Goal: Information Seeking & Learning: Check status

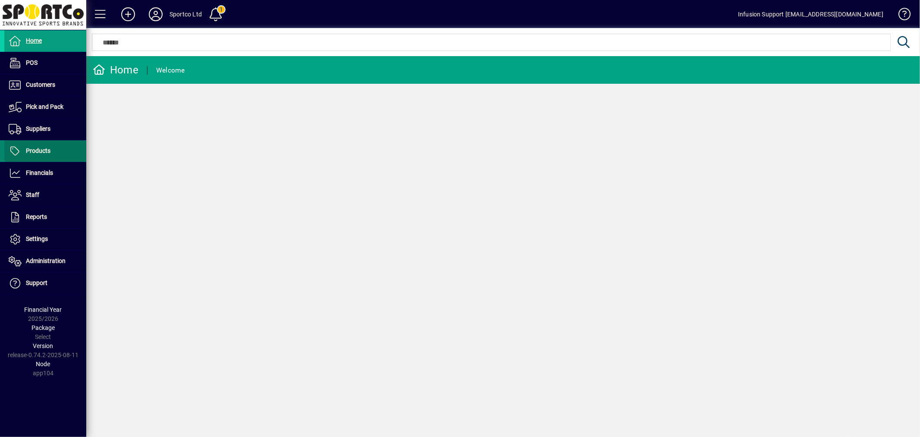
click at [48, 148] on span "Products" at bounding box center [38, 150] width 25 height 7
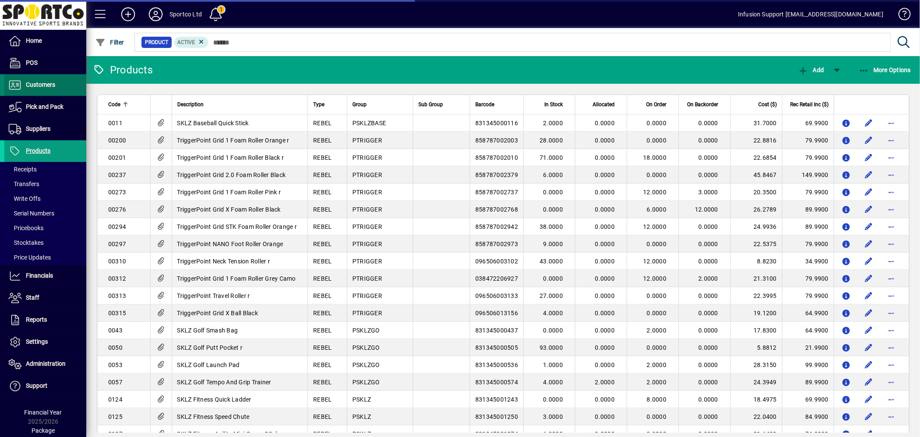
click at [56, 88] on span at bounding box center [45, 85] width 82 height 21
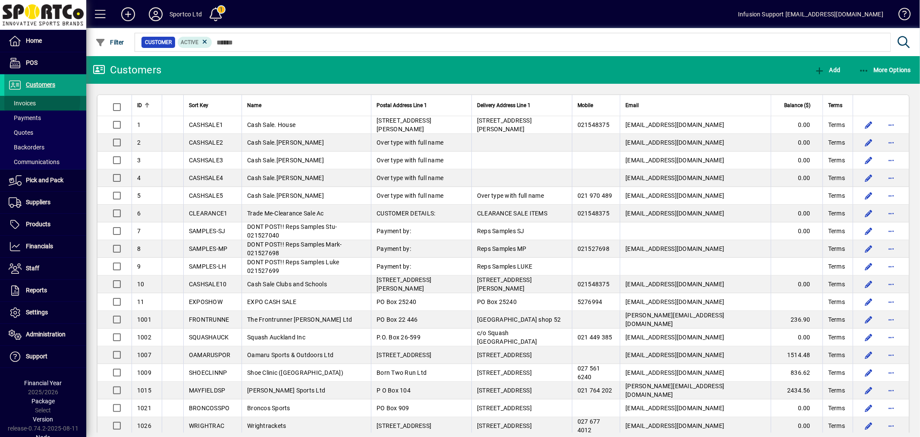
click at [35, 101] on span "Invoices" at bounding box center [22, 103] width 27 height 7
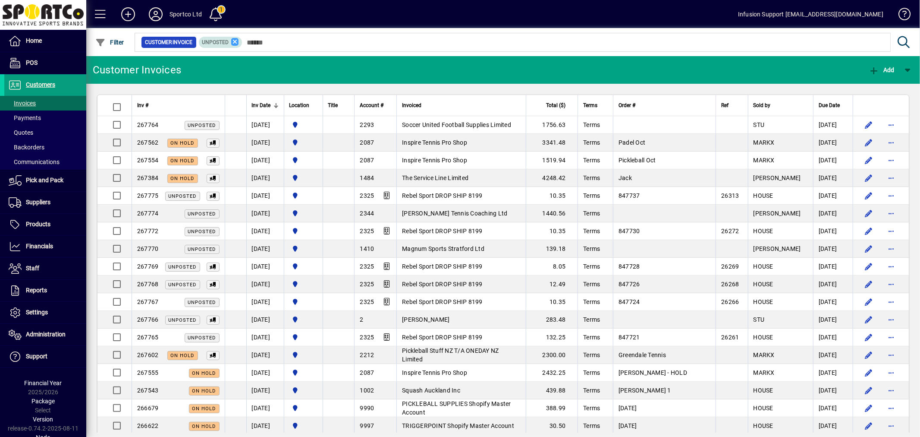
click at [234, 39] on icon at bounding box center [235, 42] width 8 height 8
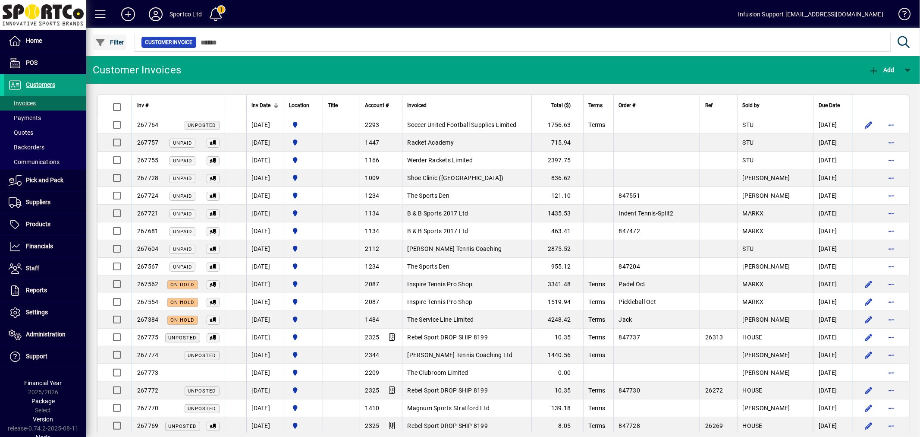
click at [119, 44] on span "Filter" at bounding box center [109, 42] width 29 height 7
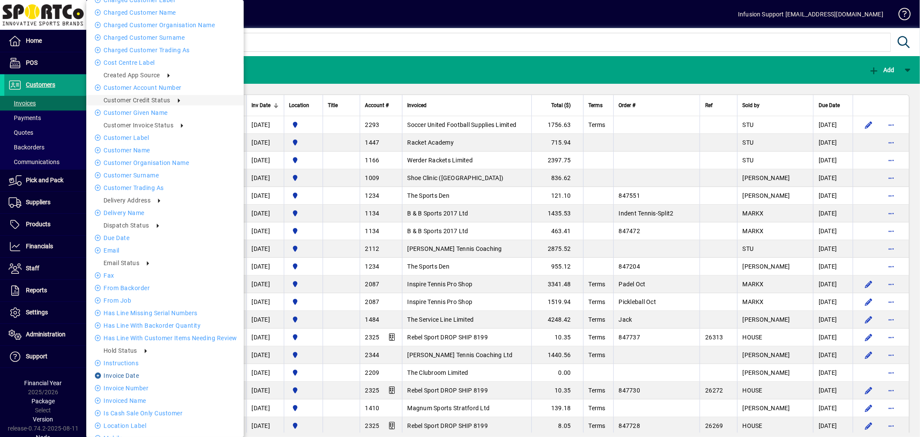
scroll to position [47, 0]
click at [127, 373] on li "Invoice date" at bounding box center [164, 374] width 157 height 10
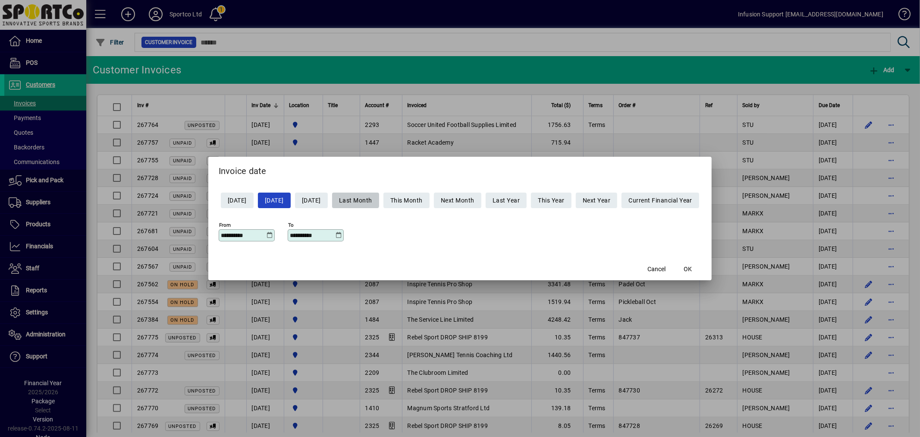
click at [365, 197] on span "Last Month" at bounding box center [355, 200] width 33 height 14
type input "**********"
click at [696, 264] on span "button" at bounding box center [688, 268] width 28 height 21
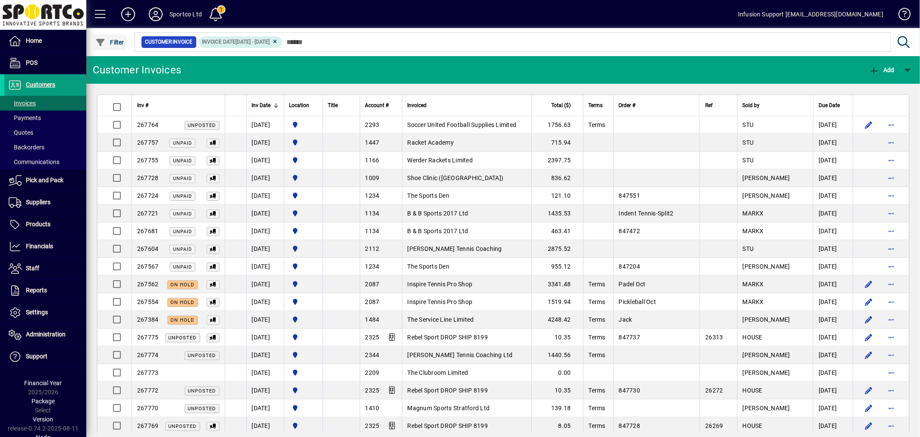
click at [116, 40] on span "Filter" at bounding box center [109, 42] width 29 height 7
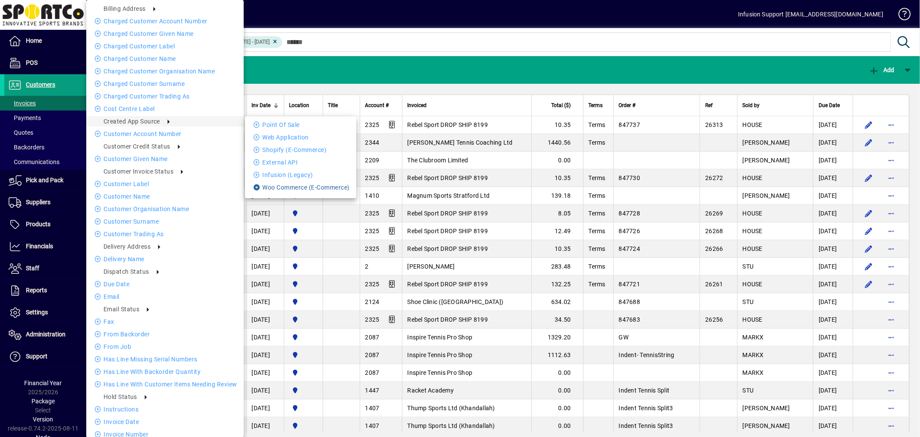
click at [283, 184] on li "Woo Commerce (E-Commerce)" at bounding box center [300, 187] width 111 height 10
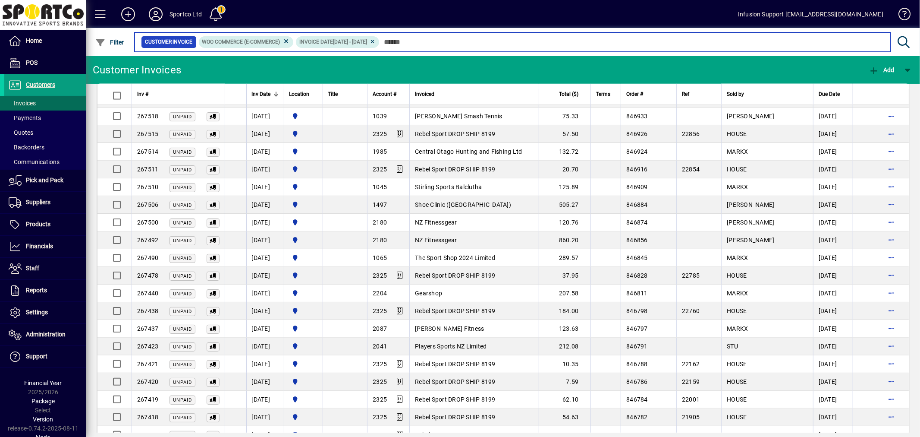
scroll to position [1490, 0]
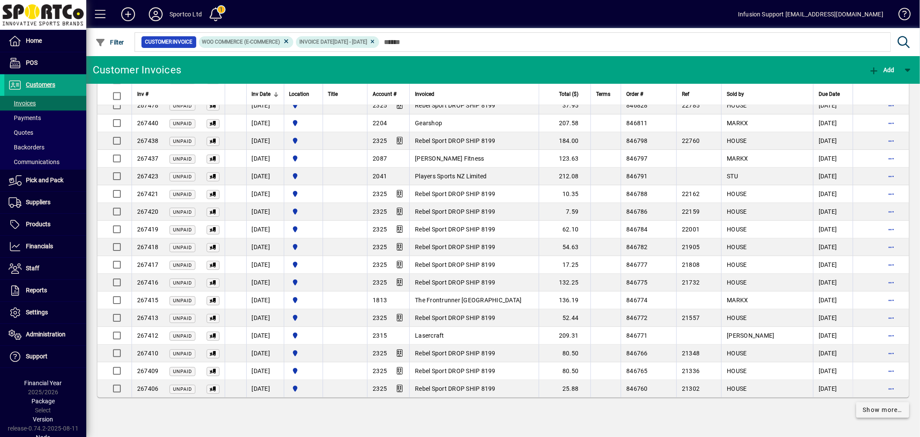
click at [877, 405] on span "Show more…" at bounding box center [883, 409] width 40 height 9
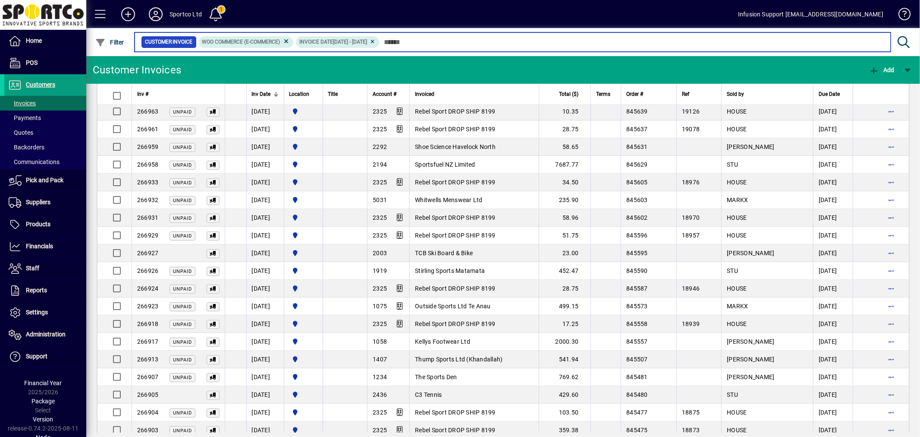
scroll to position [3262, 0]
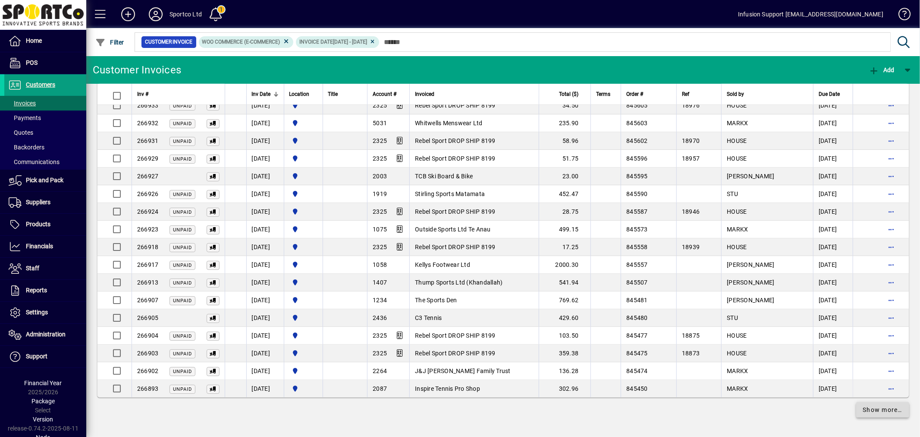
click at [884, 411] on span "Show more…" at bounding box center [883, 409] width 40 height 9
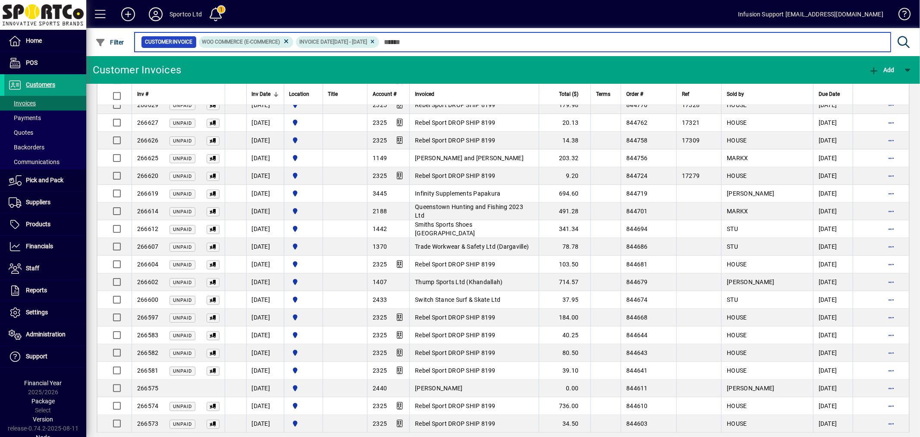
scroll to position [5035, 0]
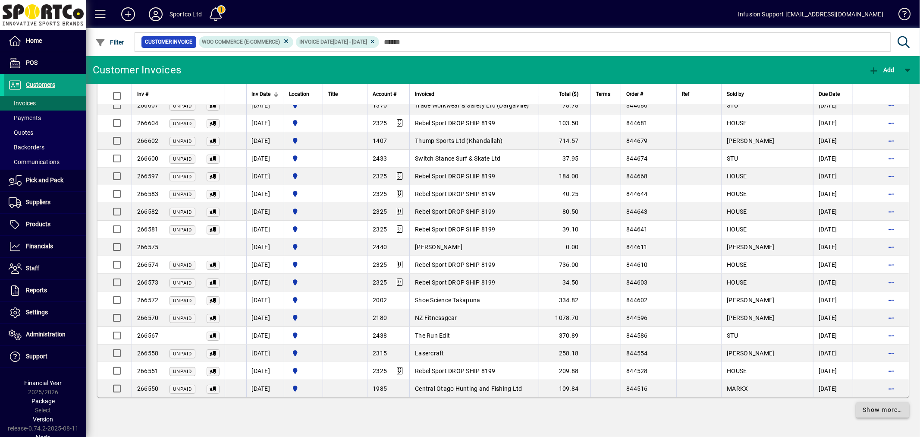
click at [882, 411] on span "Show more…" at bounding box center [883, 409] width 40 height 9
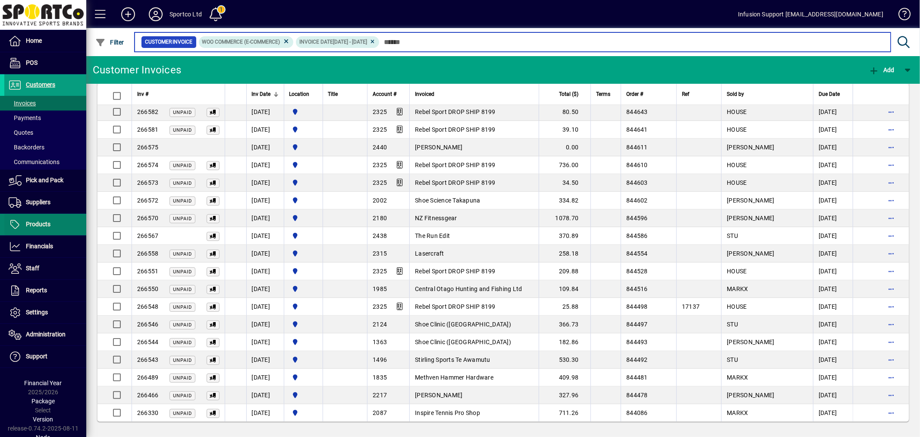
scroll to position [15, 0]
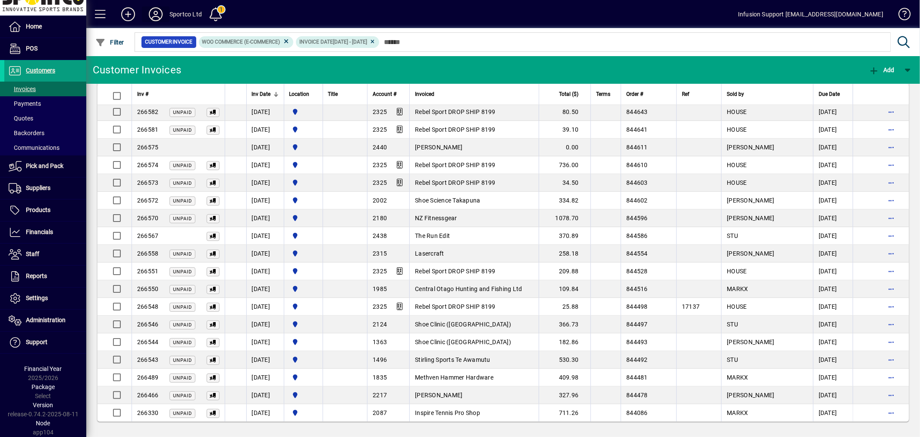
click at [158, 13] on icon at bounding box center [155, 14] width 17 height 14
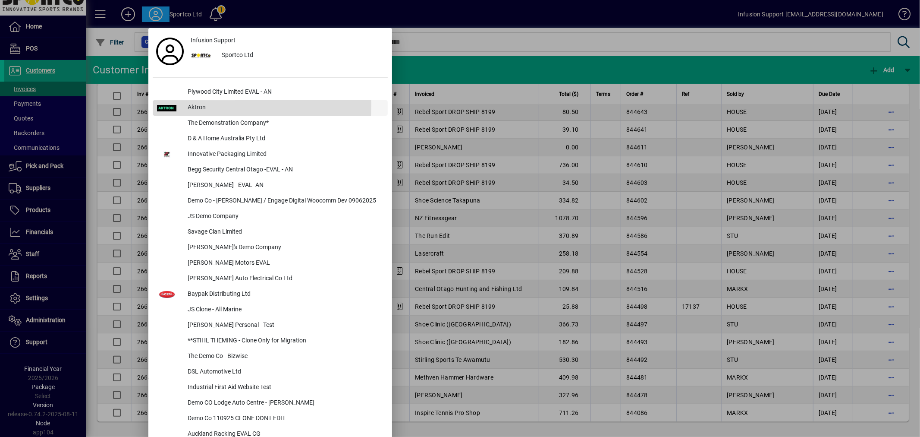
click at [193, 104] on div "Aktron" at bounding box center [284, 108] width 207 height 16
